Goal: Task Accomplishment & Management: Manage account settings

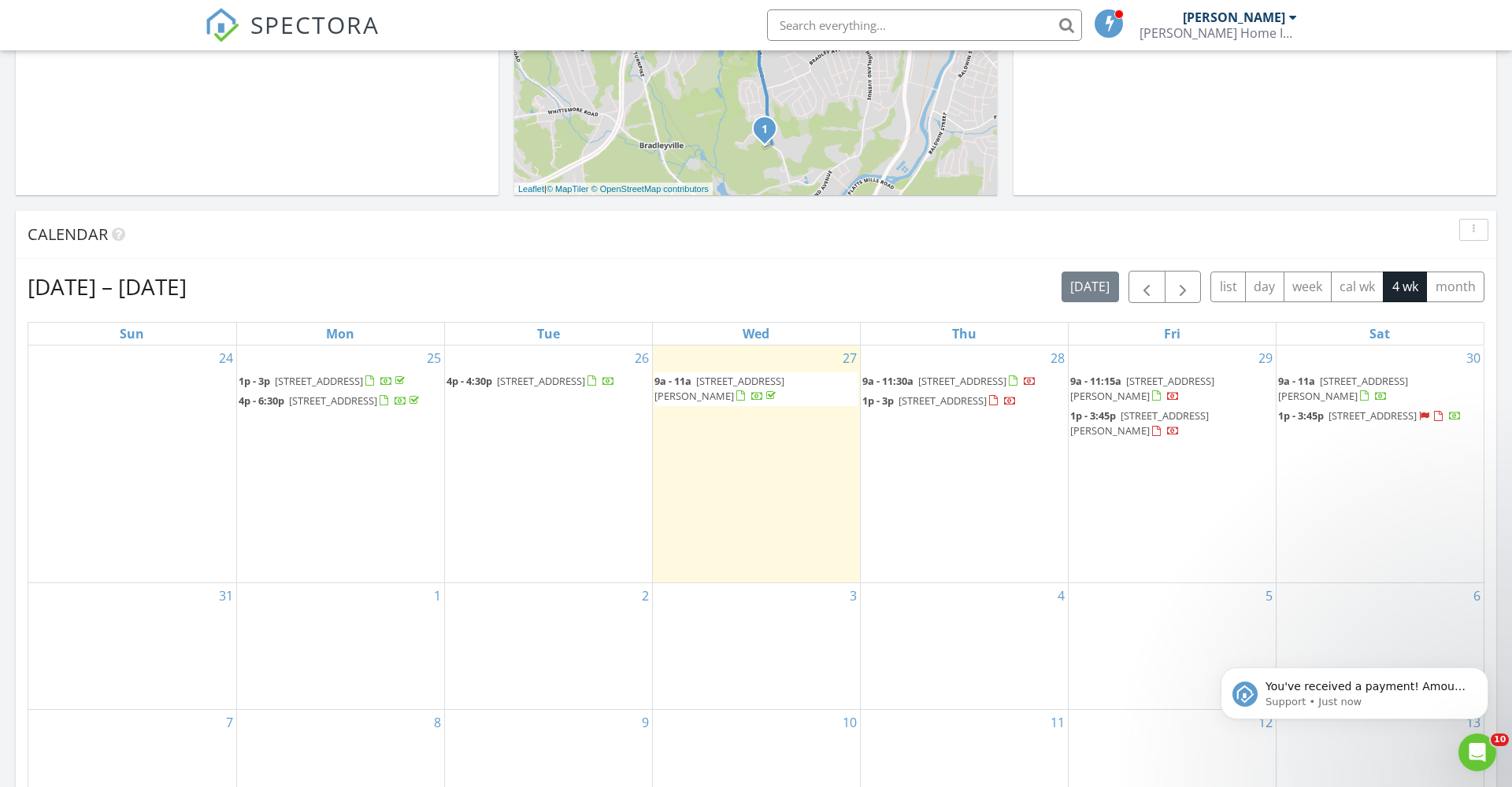
scroll to position [672, 0]
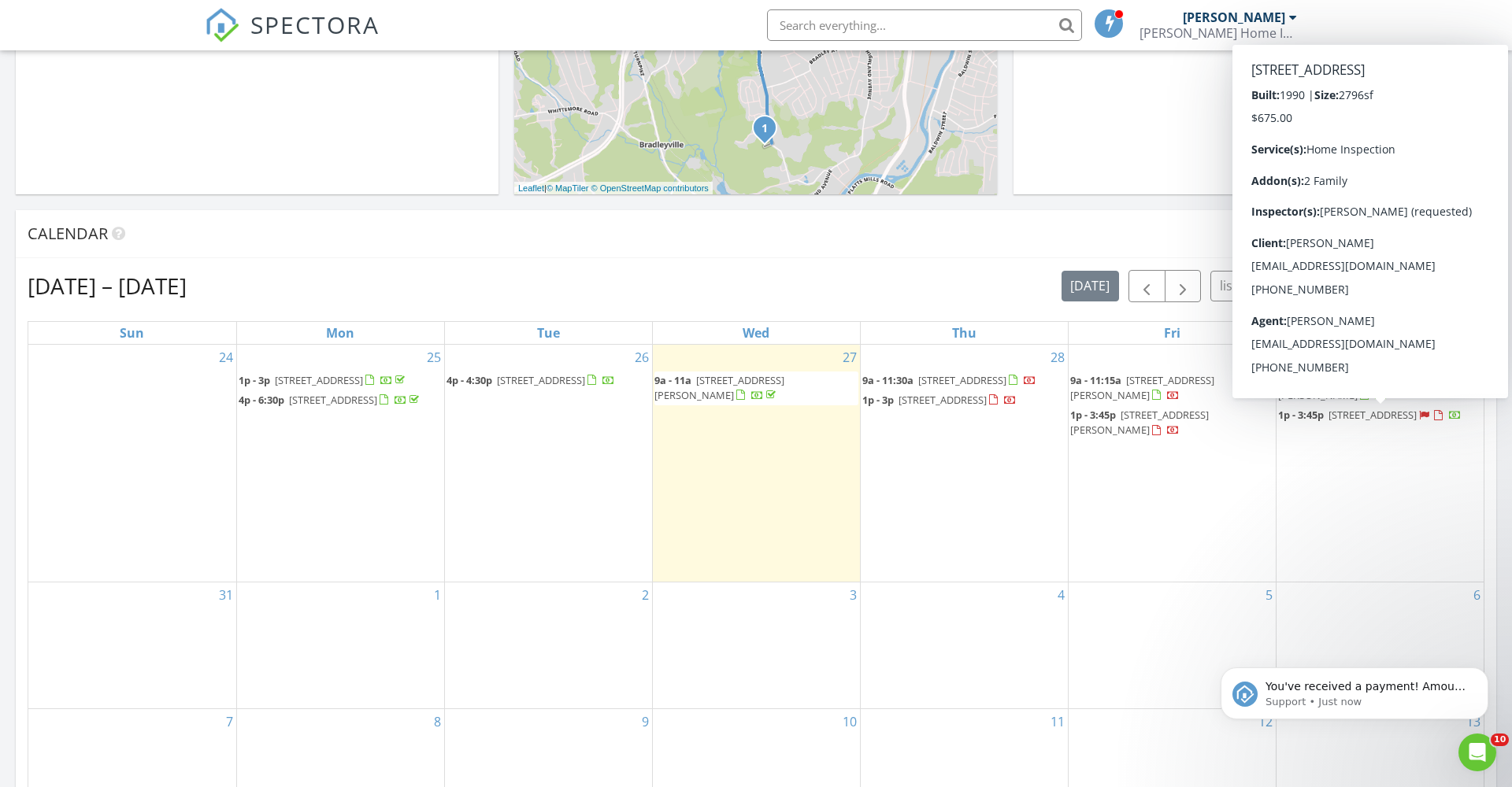
click at [1377, 419] on span "9 Bayview Pl, West Haven 06516" at bounding box center [1372, 414] width 89 height 14
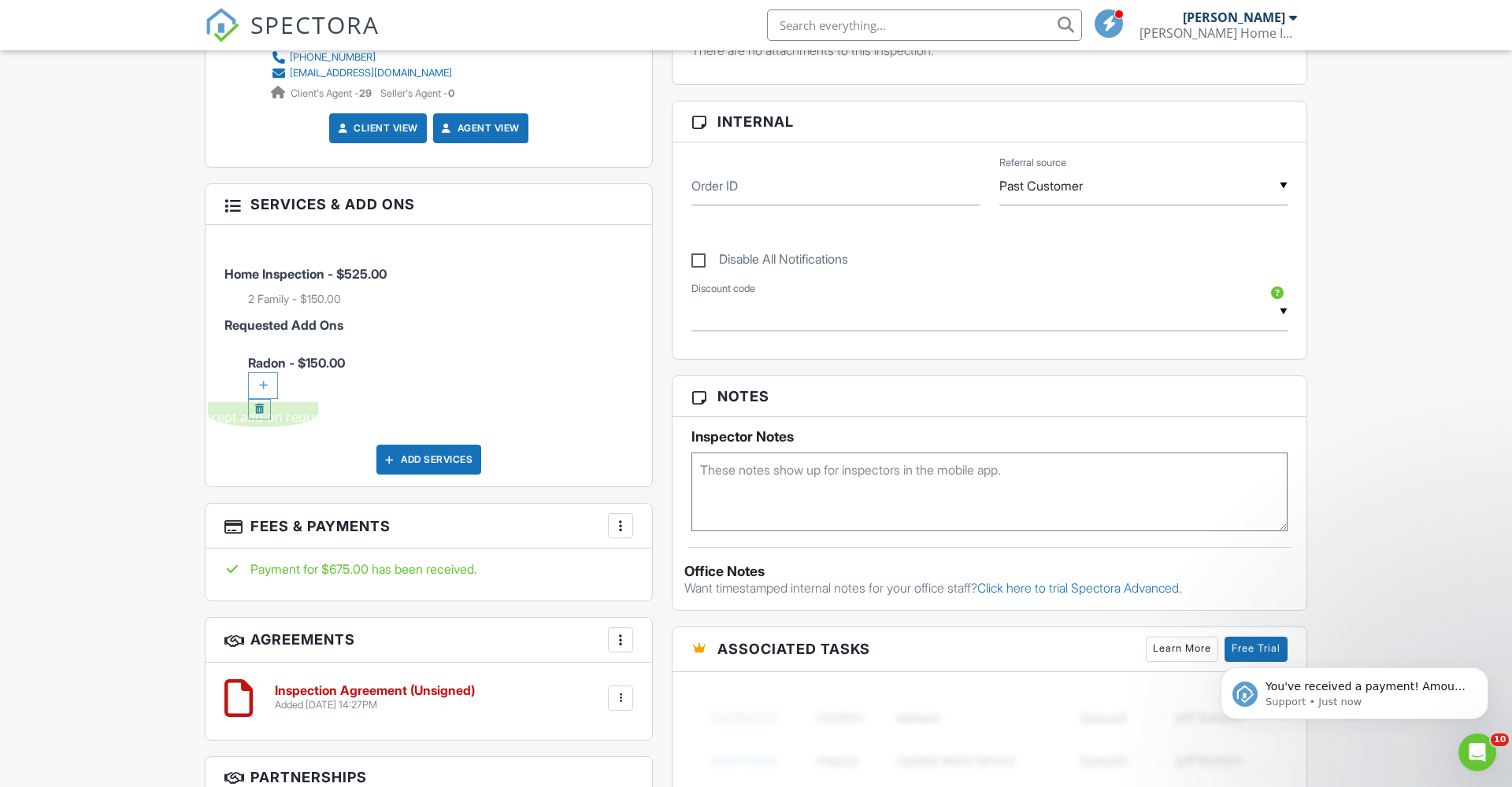
click at [262, 383] on div at bounding box center [263, 386] width 30 height 27
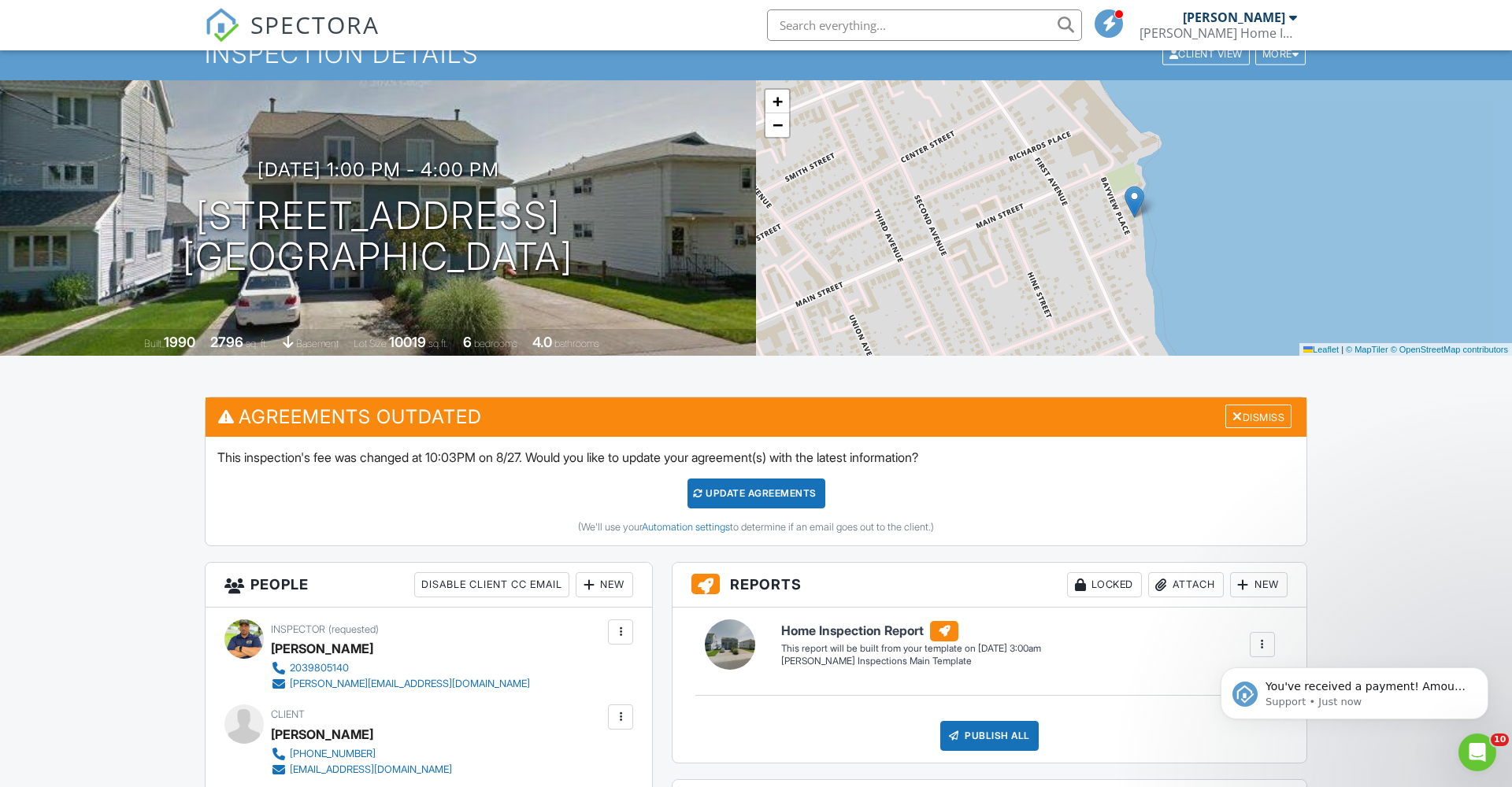
scroll to position [52, 0]
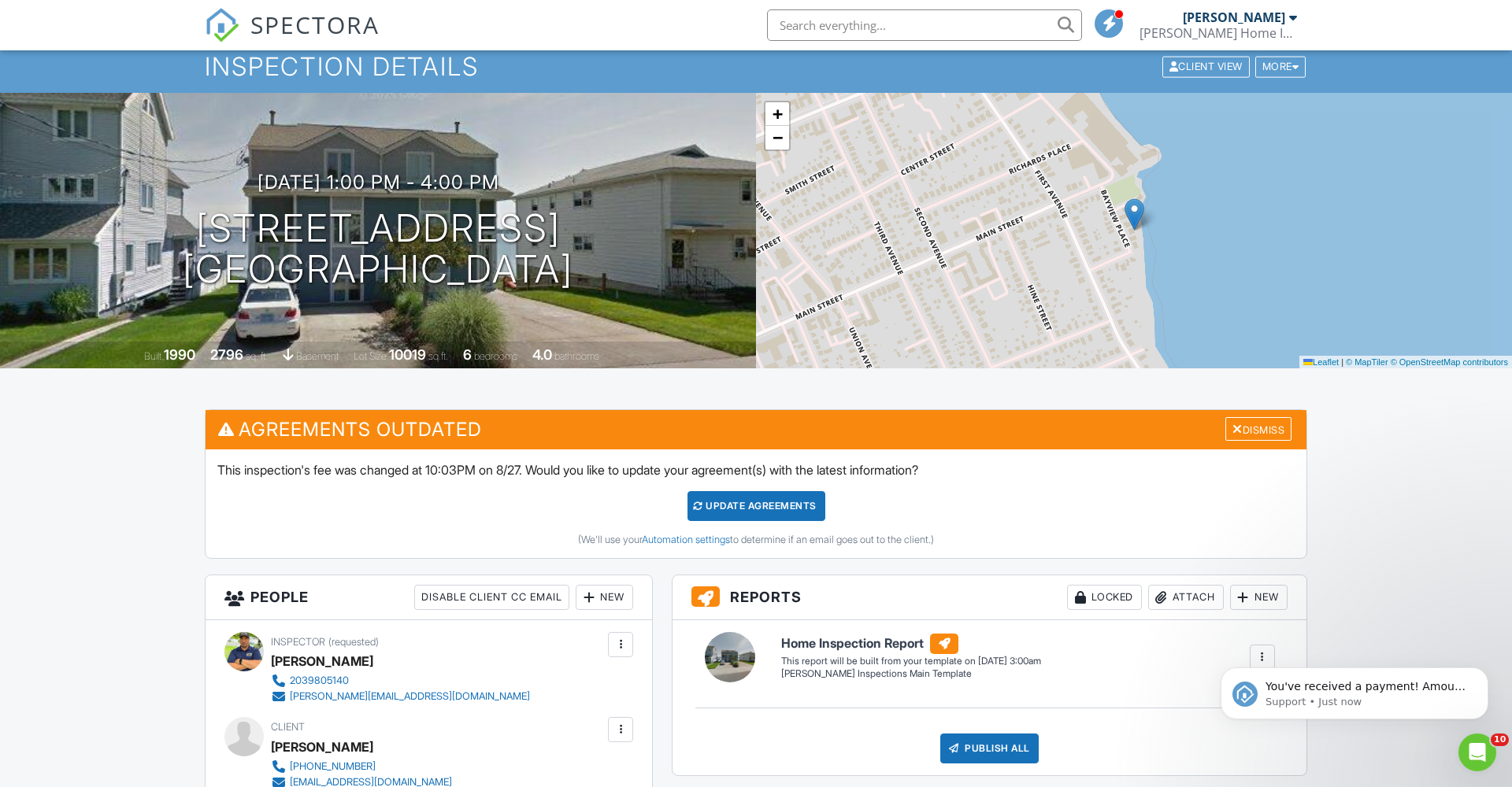
click at [755, 493] on div "Update Agreements" at bounding box center [756, 506] width 138 height 30
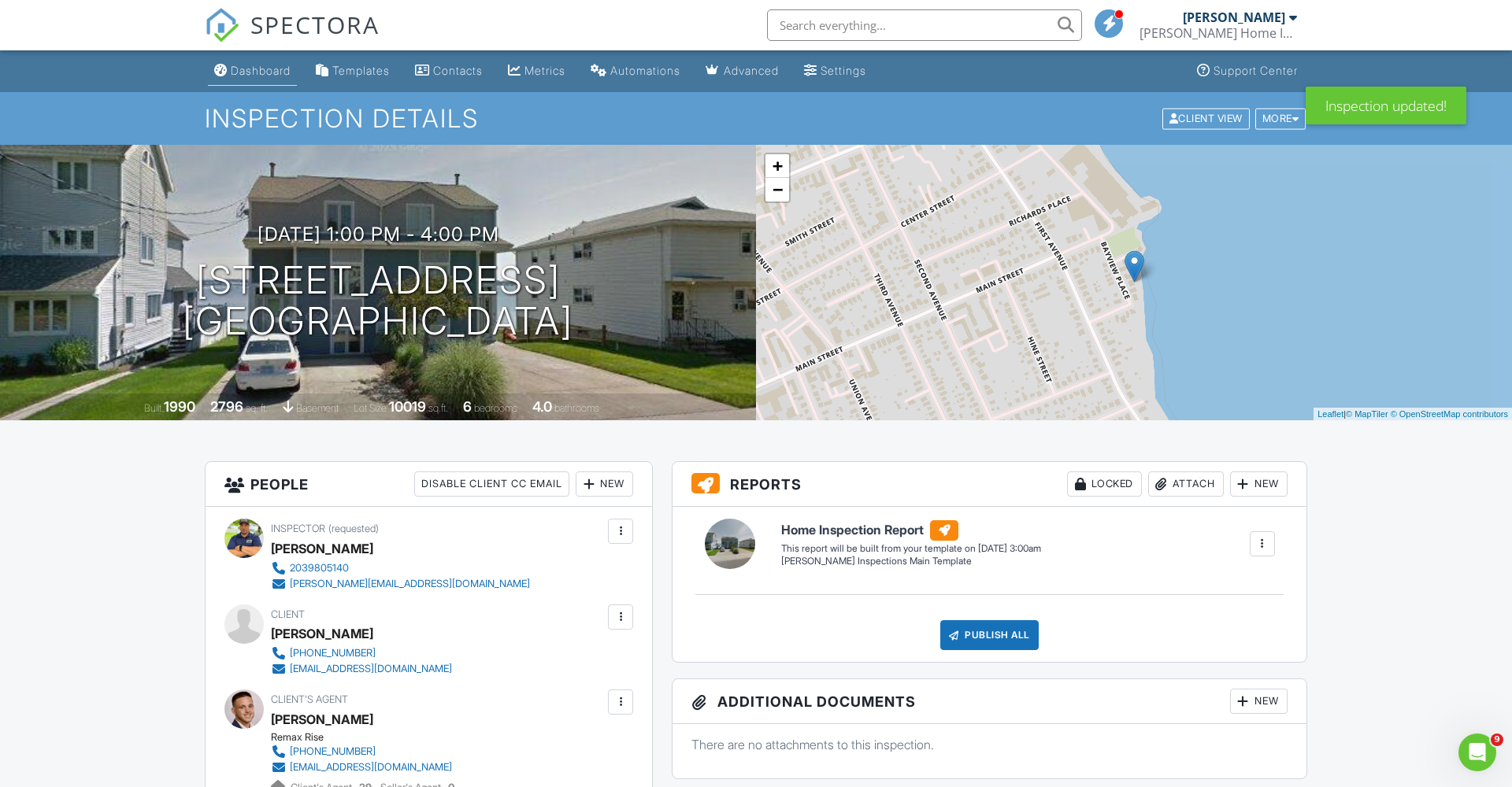
click at [271, 74] on div "Dashboard" at bounding box center [261, 70] width 60 height 13
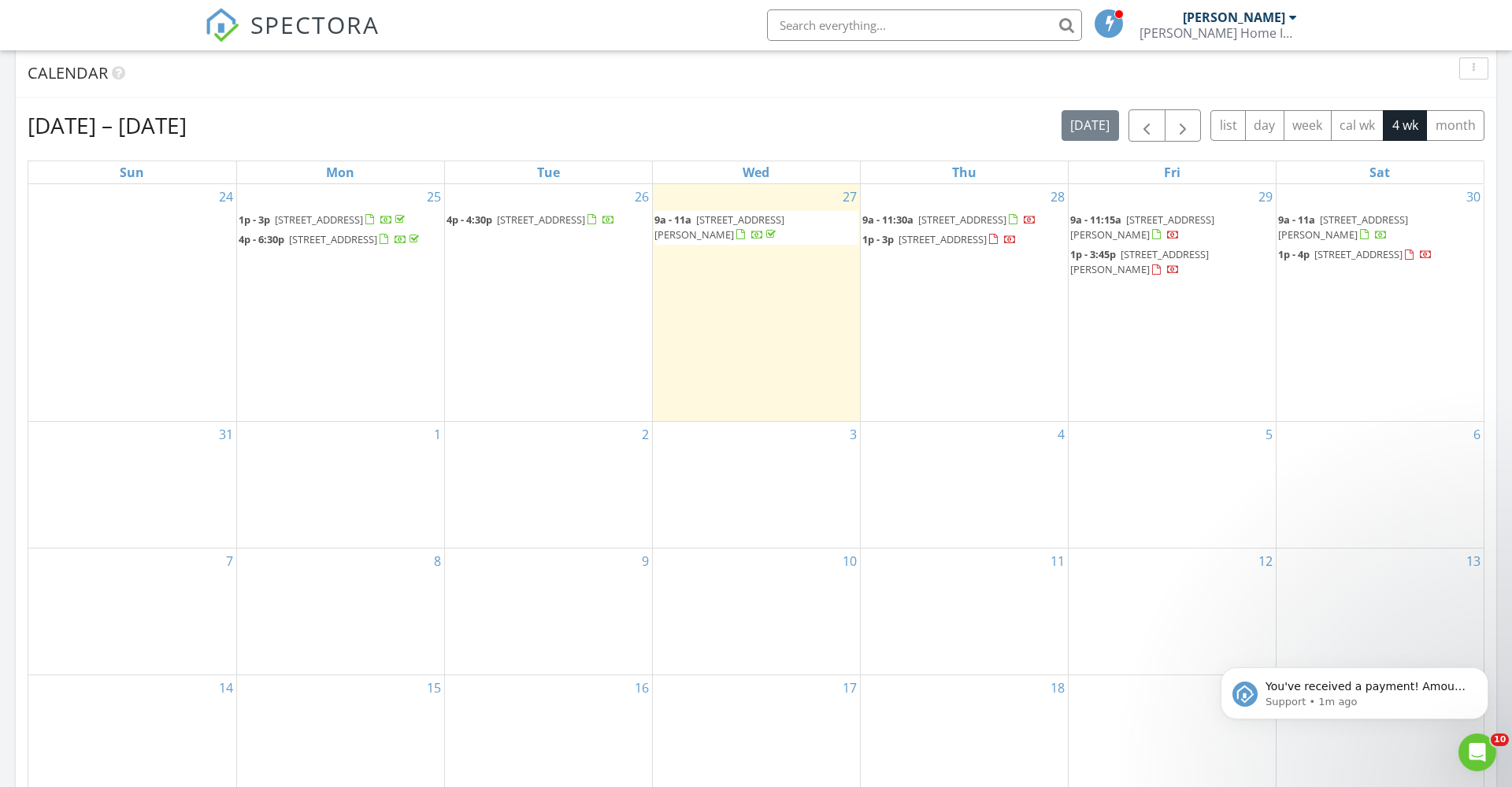
scroll to position [645, 0]
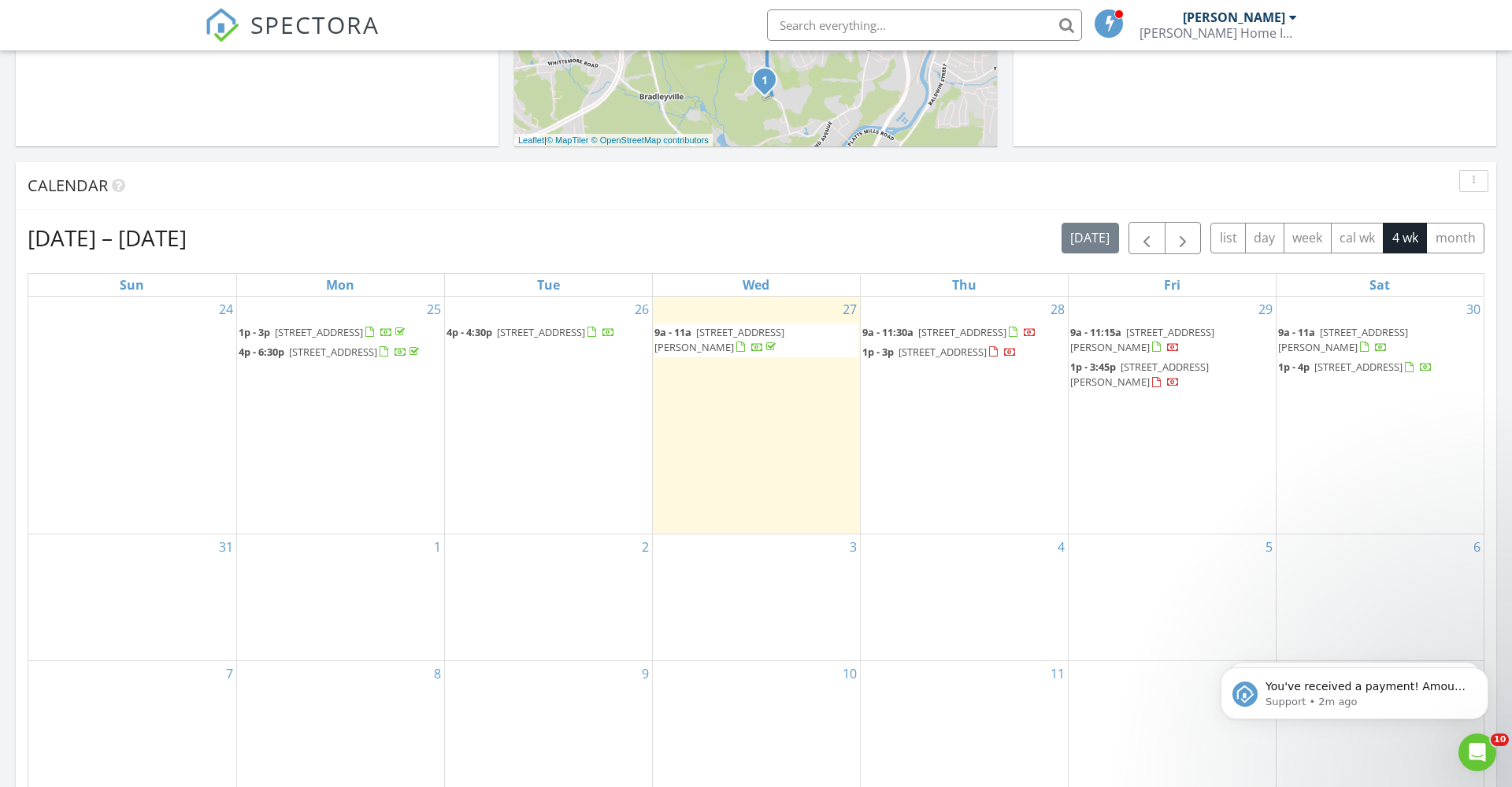
scroll to position [532, 0]
click at [784, 330] on span "[STREET_ADDRESS][PERSON_NAME]" at bounding box center [719, 338] width 130 height 29
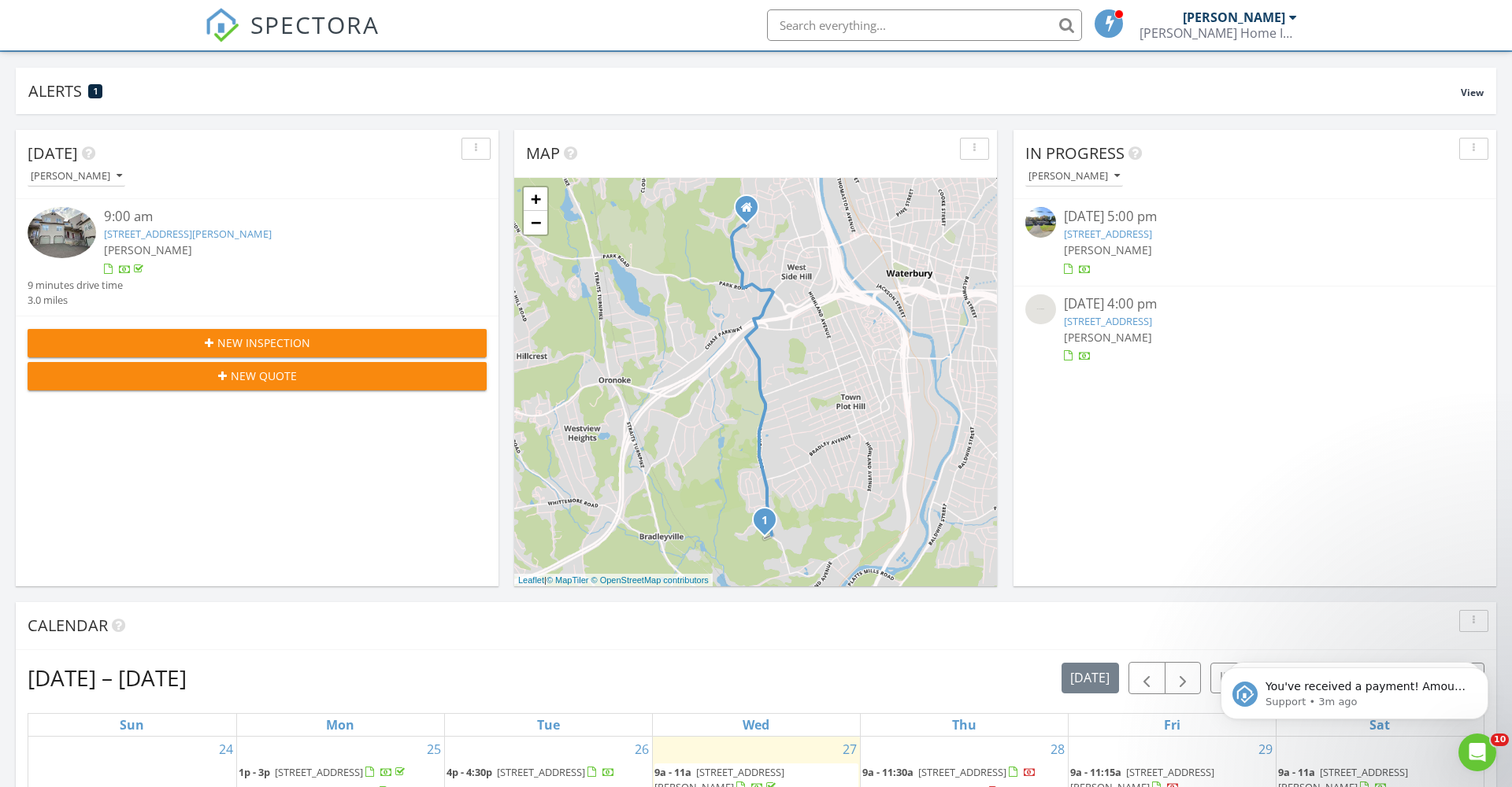
scroll to position [112, 0]
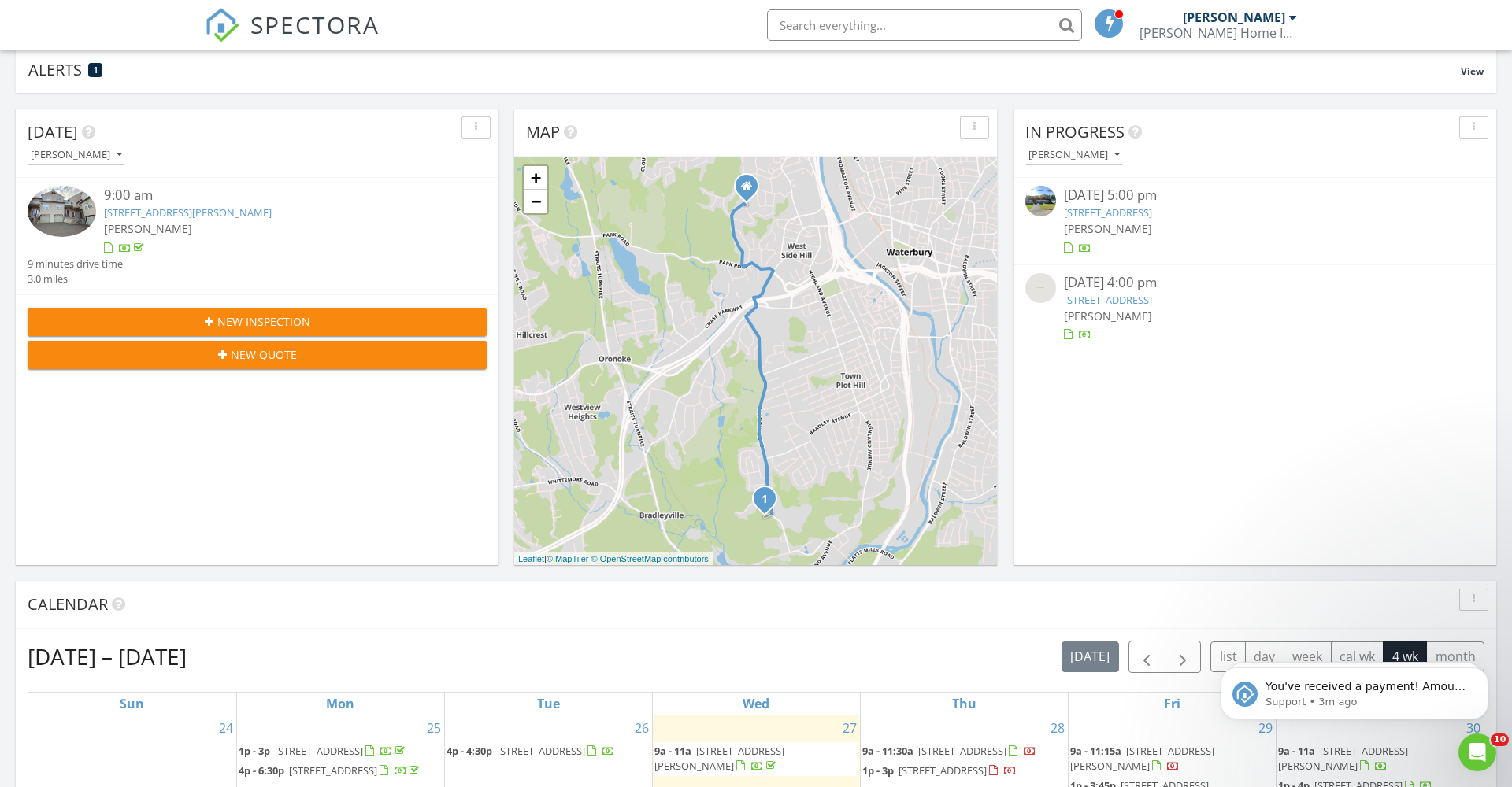
click at [448, 196] on div "9:00 am" at bounding box center [276, 195] width 344 height 20
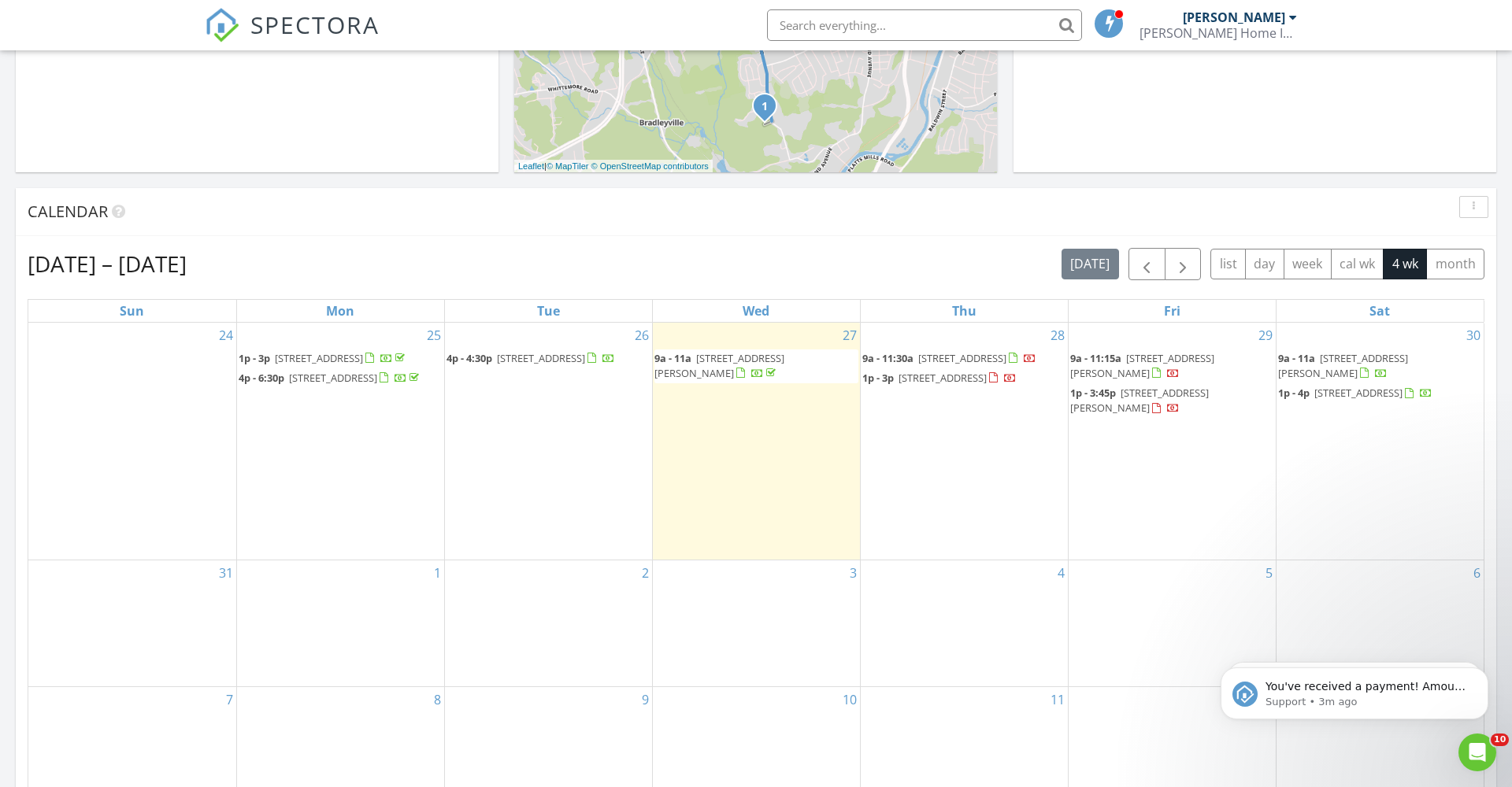
scroll to position [508, 0]
click at [520, 355] on span "[STREET_ADDRESS]" at bounding box center [541, 354] width 89 height 14
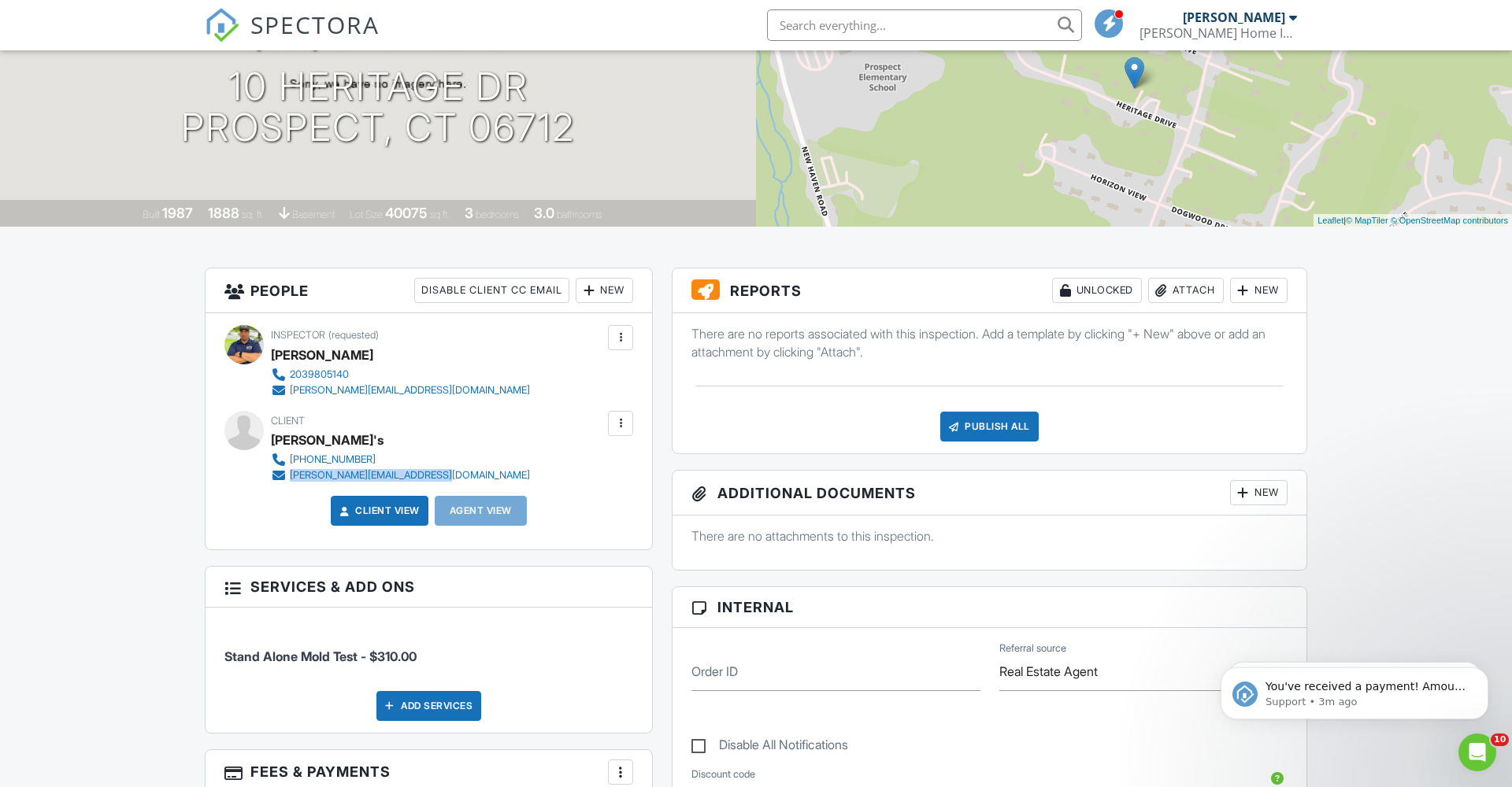
drag, startPoint x: 438, startPoint y: 475, endPoint x: 304, endPoint y: 474, distance: 134.0
click at [292, 474] on div "[PHONE_NUMBER] [PERSON_NAME][EMAIL_ADDRESS][DOMAIN_NAME]" at bounding box center [406, 468] width 272 height 32
click at [331, 473] on div "[PERSON_NAME][EMAIL_ADDRESS][DOMAIN_NAME]" at bounding box center [410, 475] width 240 height 13
